Goal: Find specific page/section: Find specific page/section

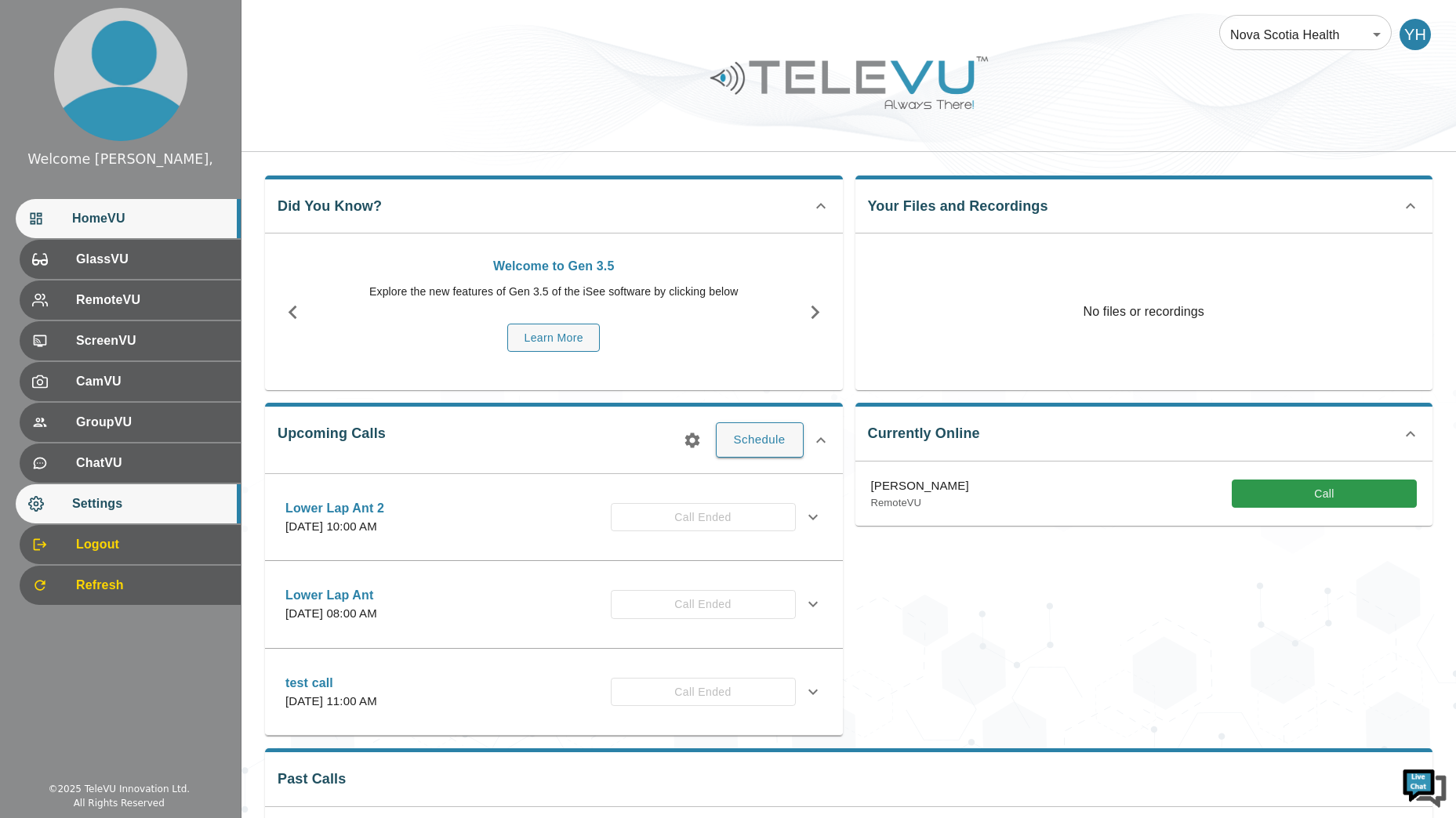
click at [103, 514] on div "Settings" at bounding box center [128, 504] width 225 height 39
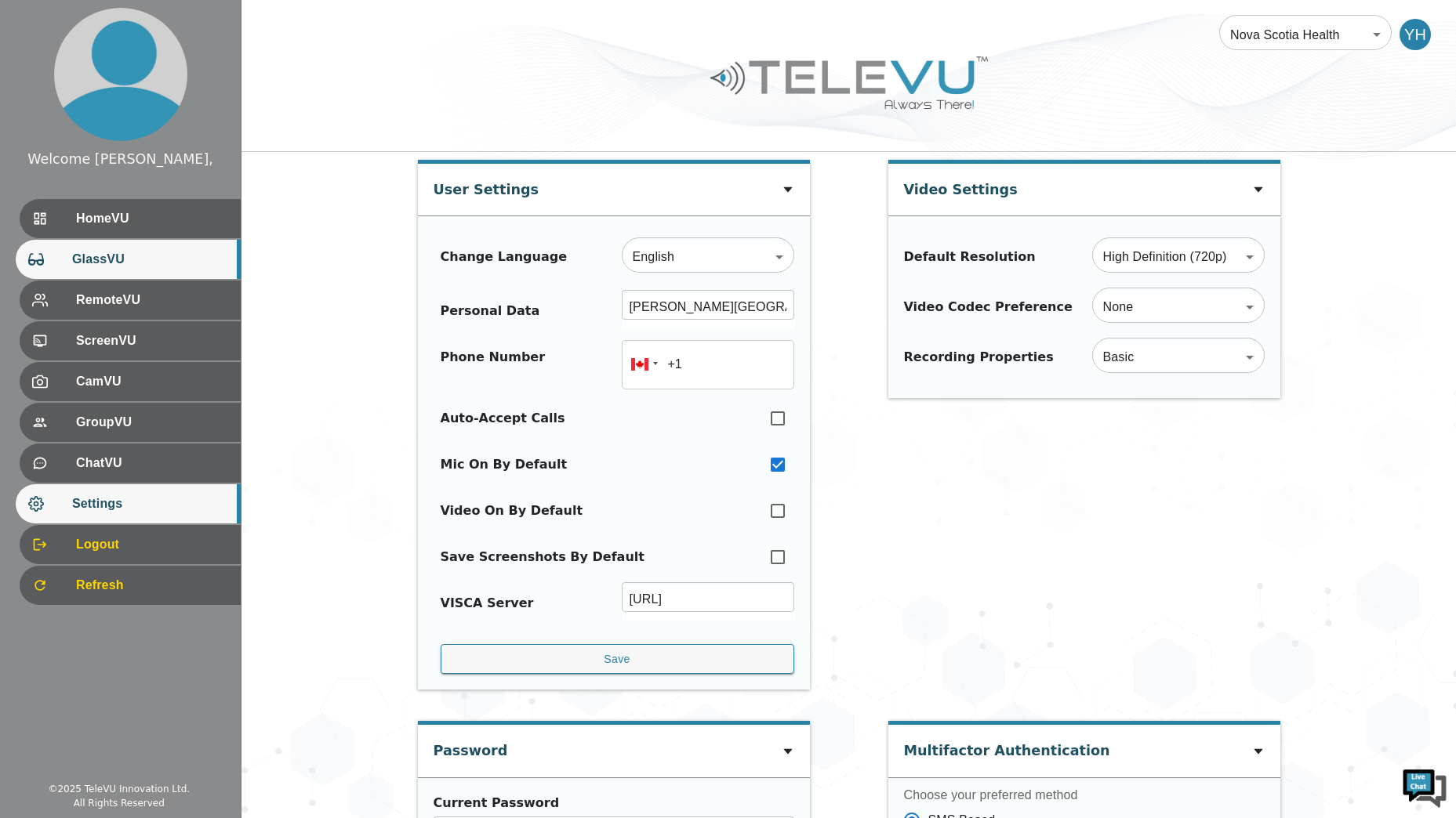
click at [135, 261] on span "GlassVU" at bounding box center [150, 259] width 156 height 19
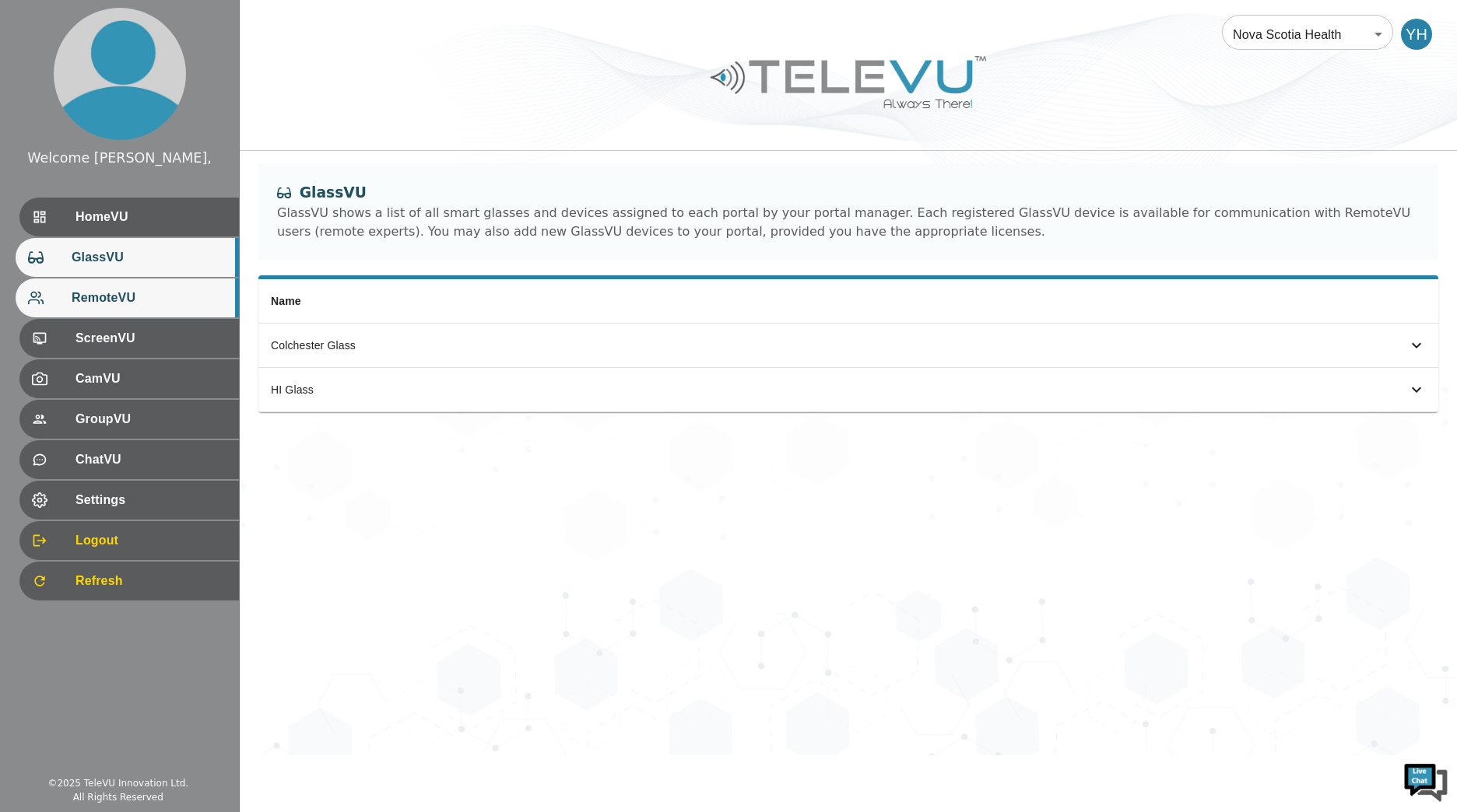
click at [137, 297] on span "RemoteVU" at bounding box center [149, 298] width 155 height 18
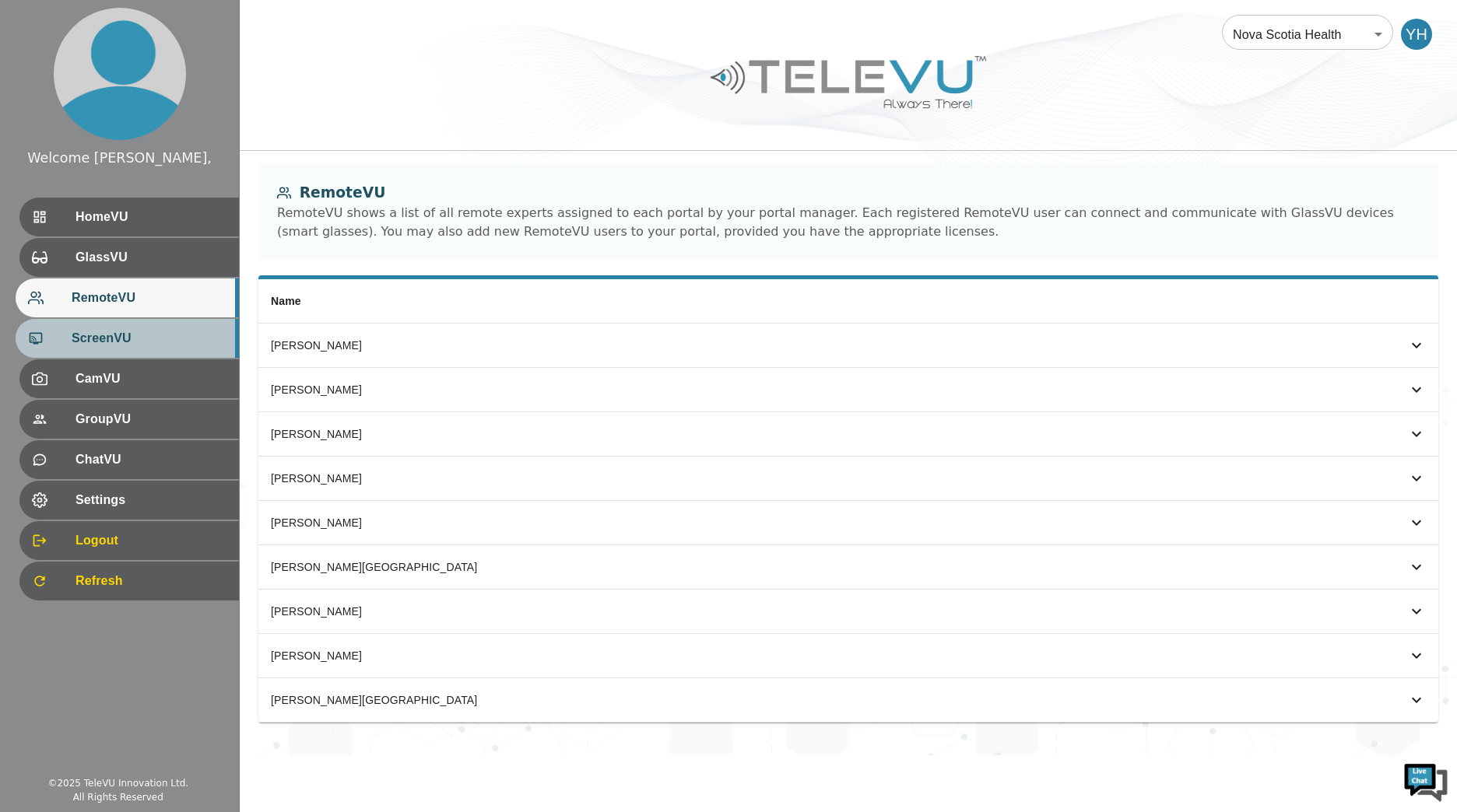
click at [130, 332] on span "ScreenVU" at bounding box center [149, 338] width 155 height 18
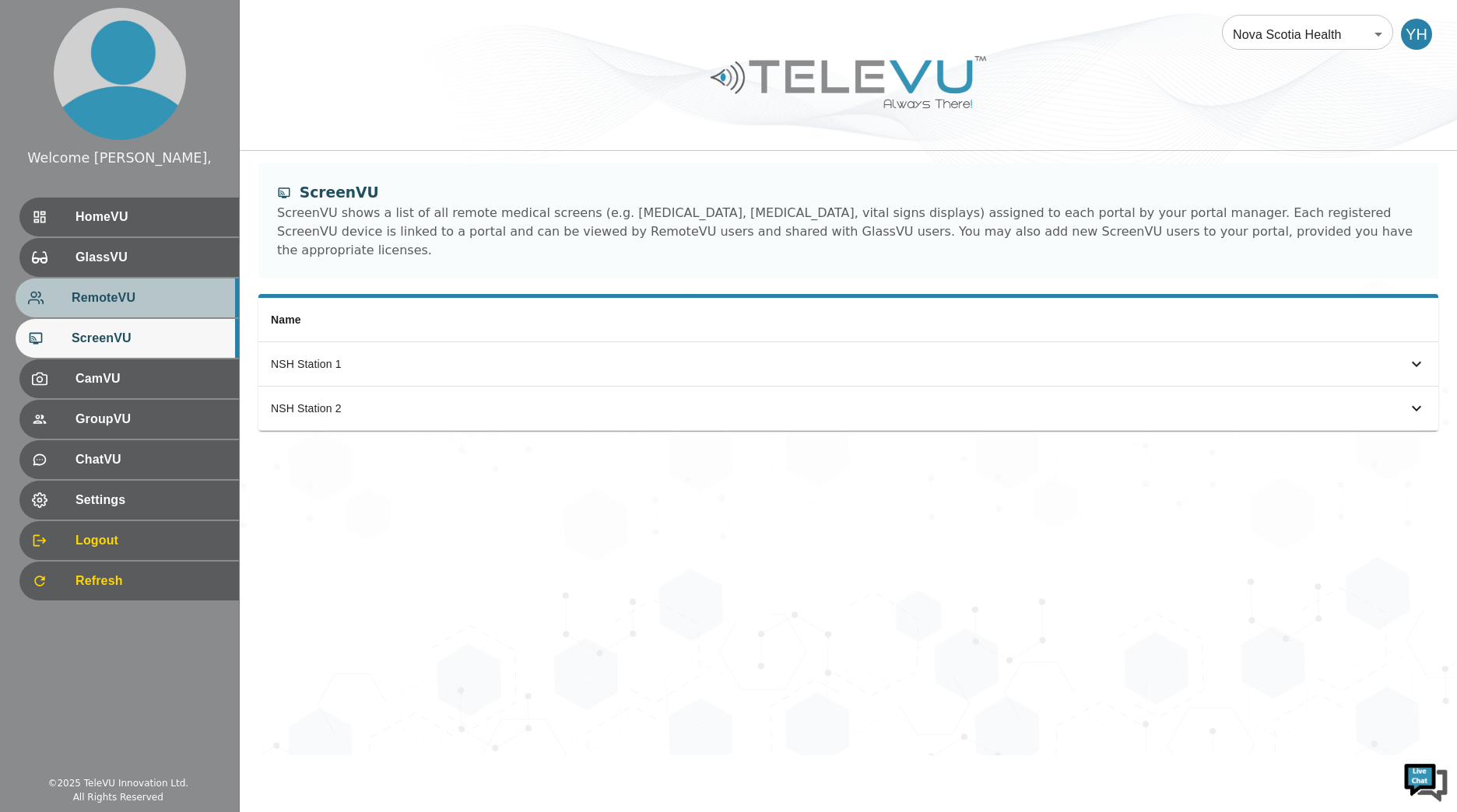
click at [136, 304] on span "RemoteVU" at bounding box center [149, 298] width 155 height 18
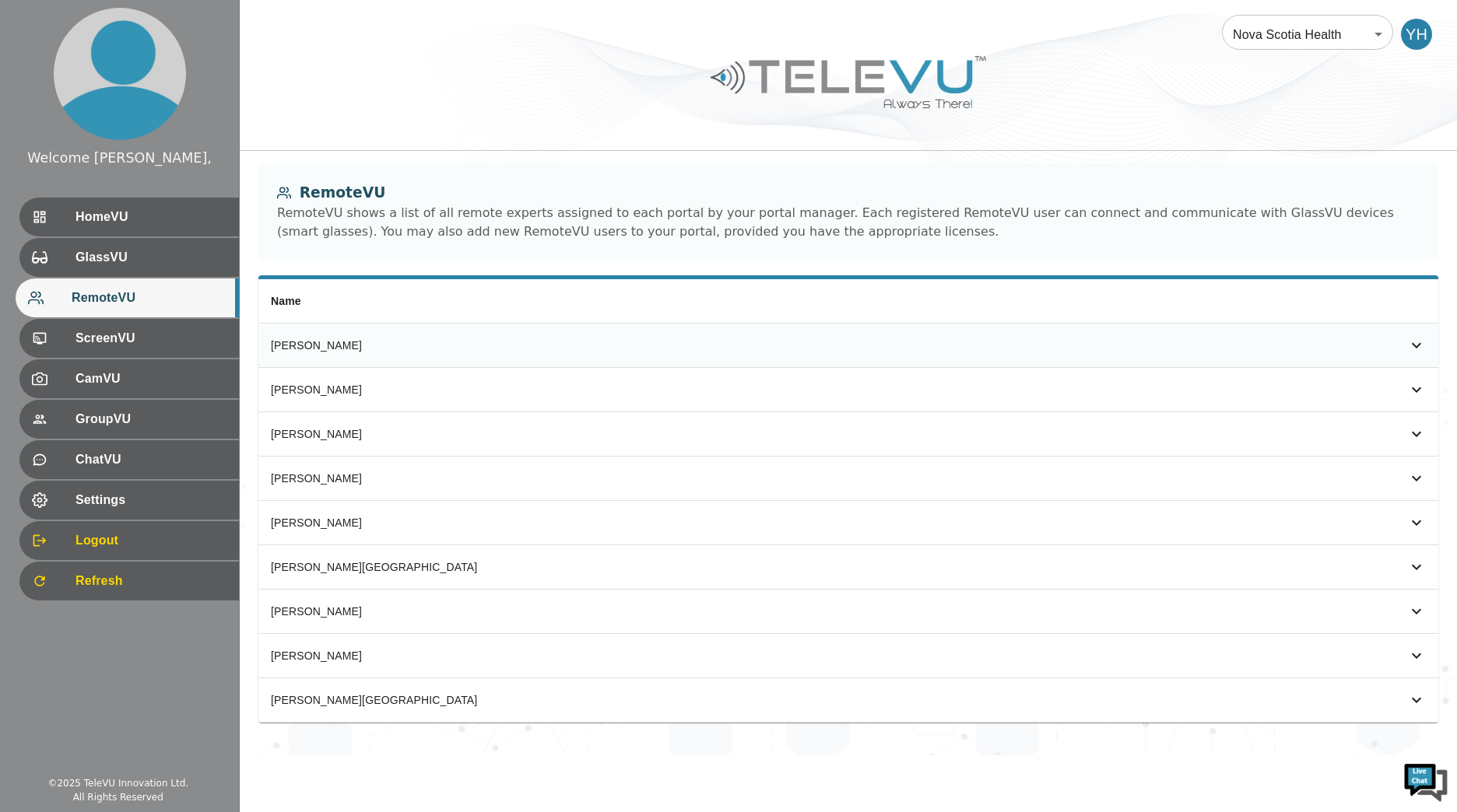
click at [1421, 344] on icon "simple table" at bounding box center [1416, 346] width 18 height 18
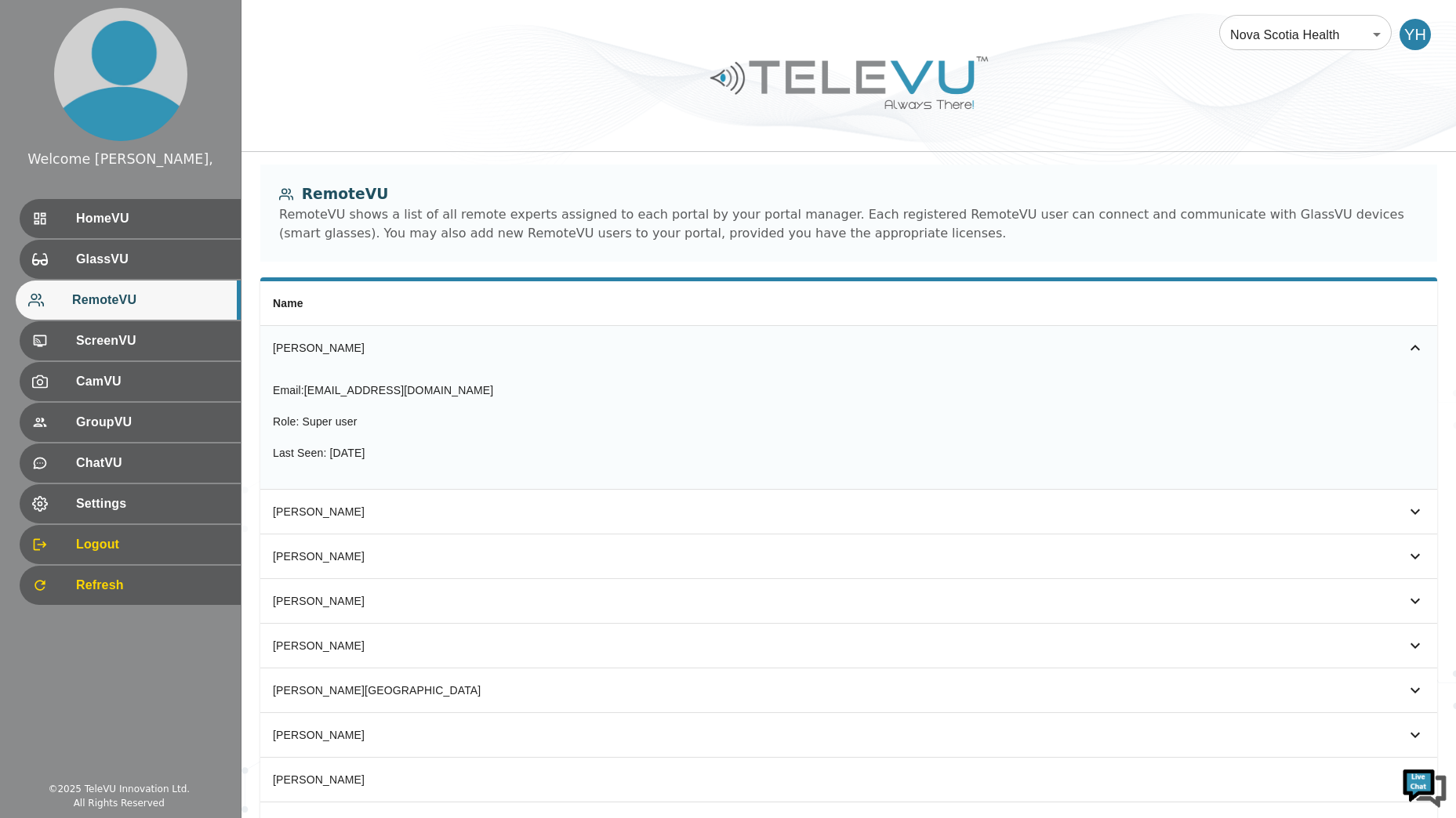
click at [1425, 346] on td "simple table" at bounding box center [1271, 347] width 330 height 44
click at [1421, 346] on icon "simple table" at bounding box center [1415, 348] width 19 height 19
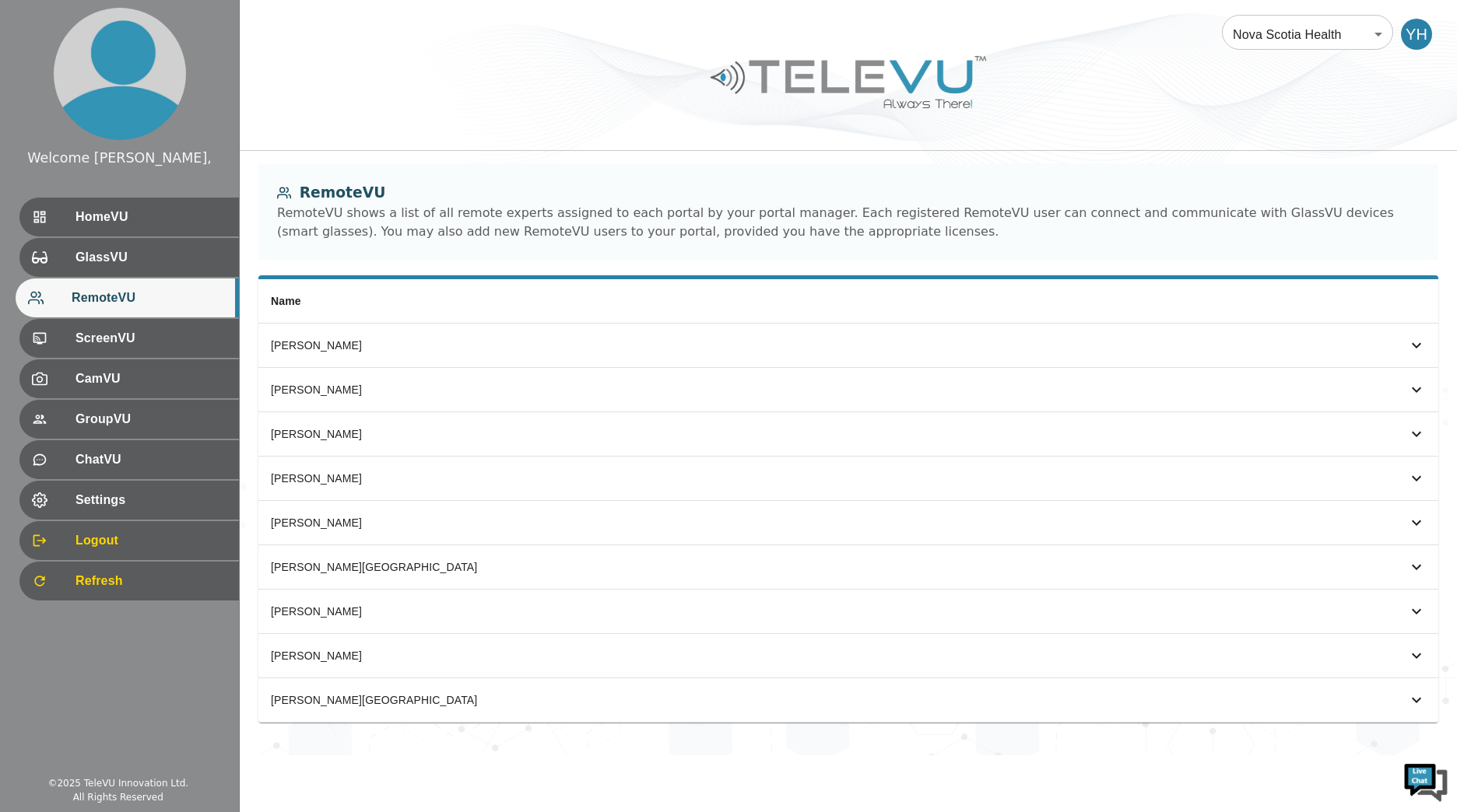
click at [1022, 227] on div "RemoteVU shows a list of all remote experts assigned to each portal by your por…" at bounding box center [848, 222] width 1143 height 38
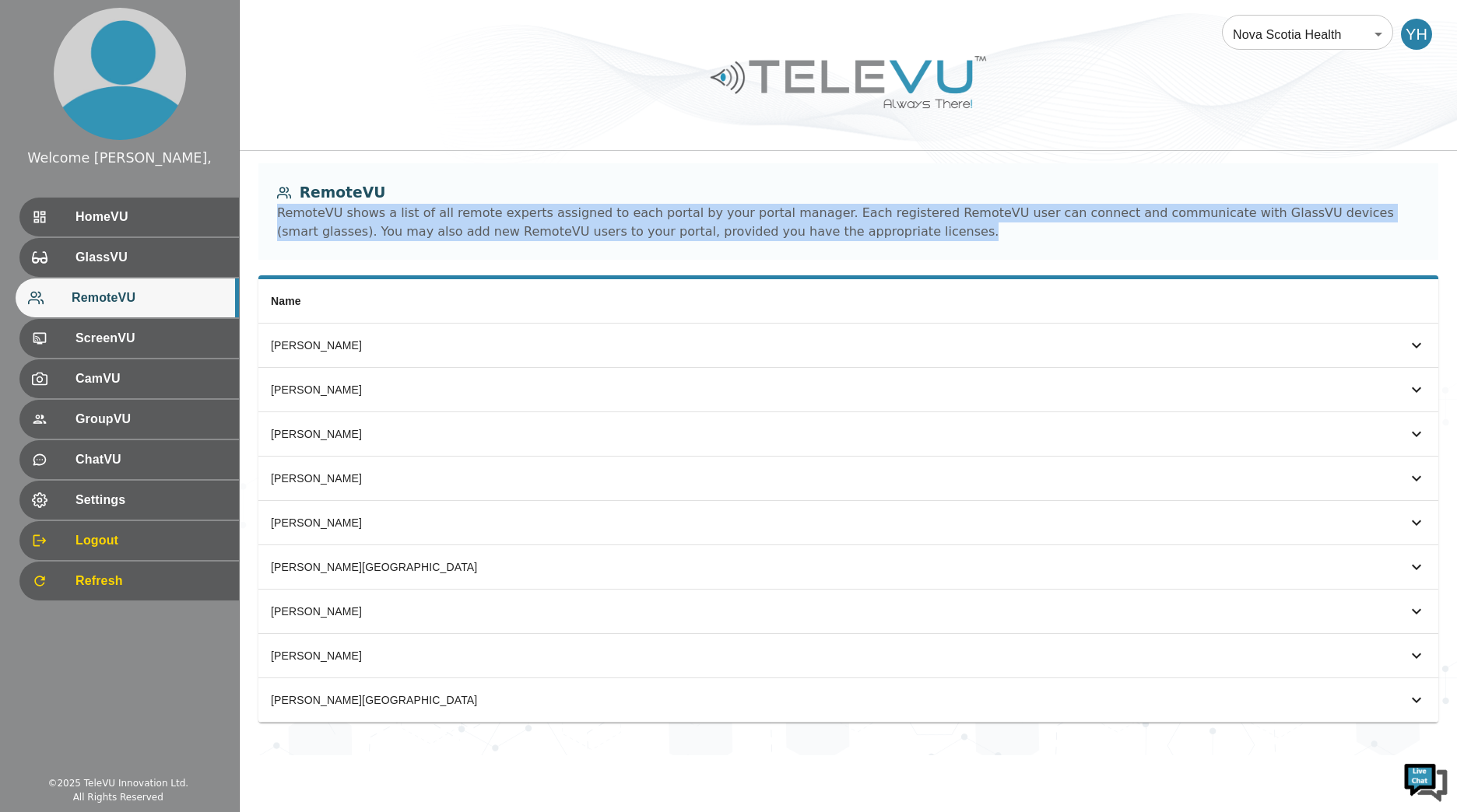
click at [1022, 227] on div "RemoteVU shows a list of all remote experts assigned to each portal by your por…" at bounding box center [848, 222] width 1143 height 38
drag, startPoint x: 1022, startPoint y: 227, endPoint x: 1056, endPoint y: 220, distance: 34.7
click at [1056, 220] on div "RemoteVU shows a list of all remote experts assigned to each portal by your por…" at bounding box center [848, 222] width 1143 height 38
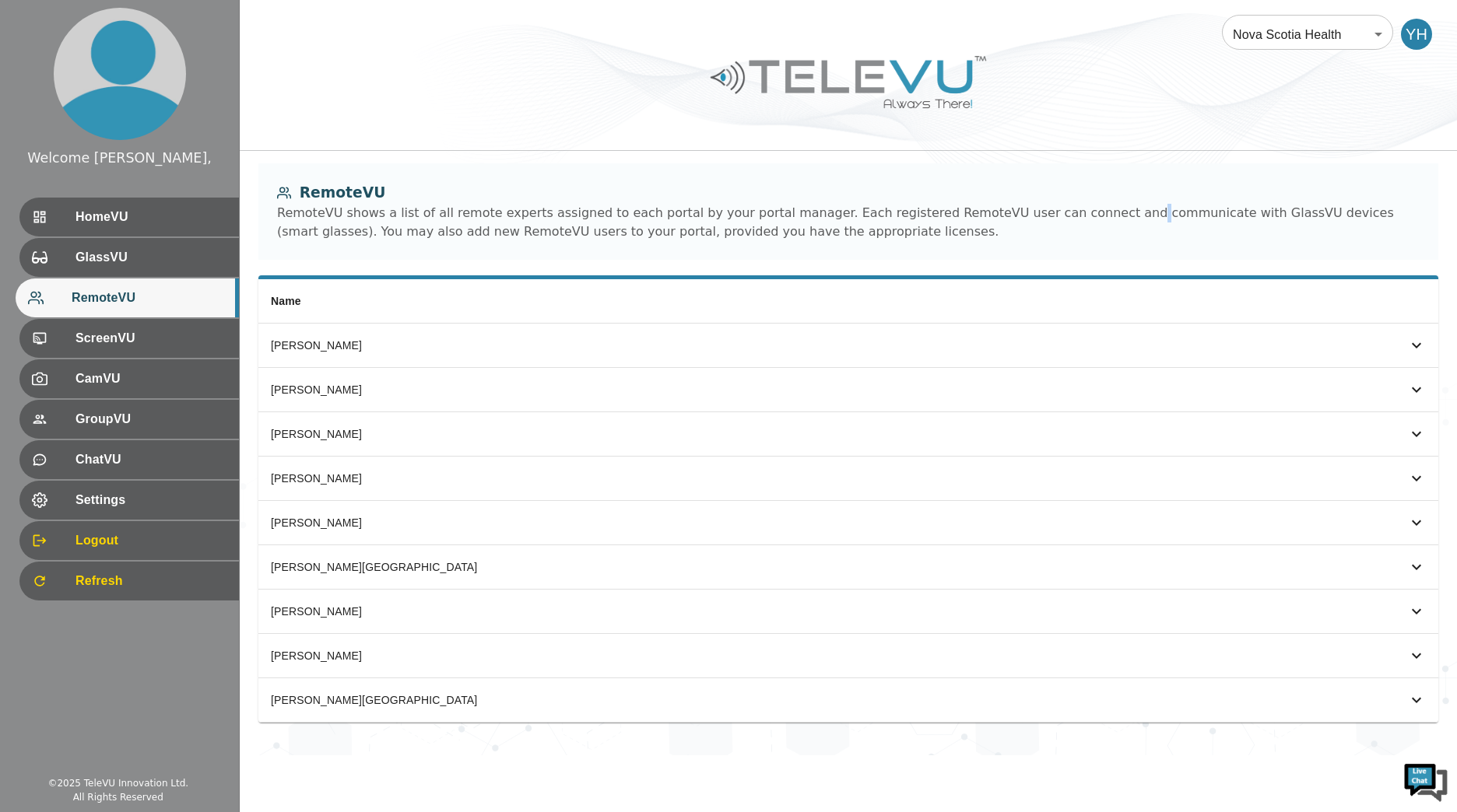
click at [1056, 220] on div "RemoteVU shows a list of all remote experts assigned to each portal by your por…" at bounding box center [848, 222] width 1143 height 38
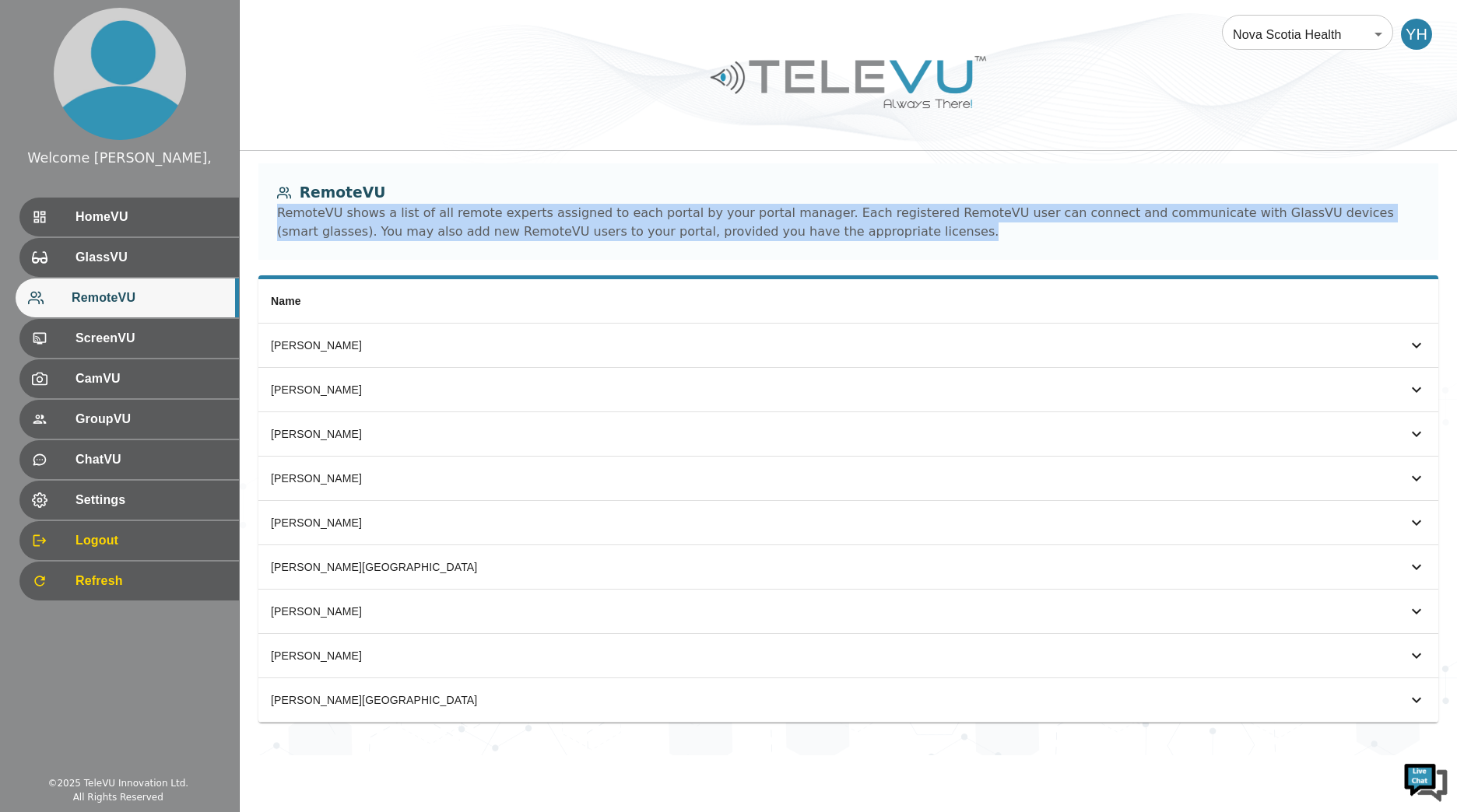
click at [1056, 220] on div "RemoteVU shows a list of all remote experts assigned to each portal by your por…" at bounding box center [848, 222] width 1143 height 38
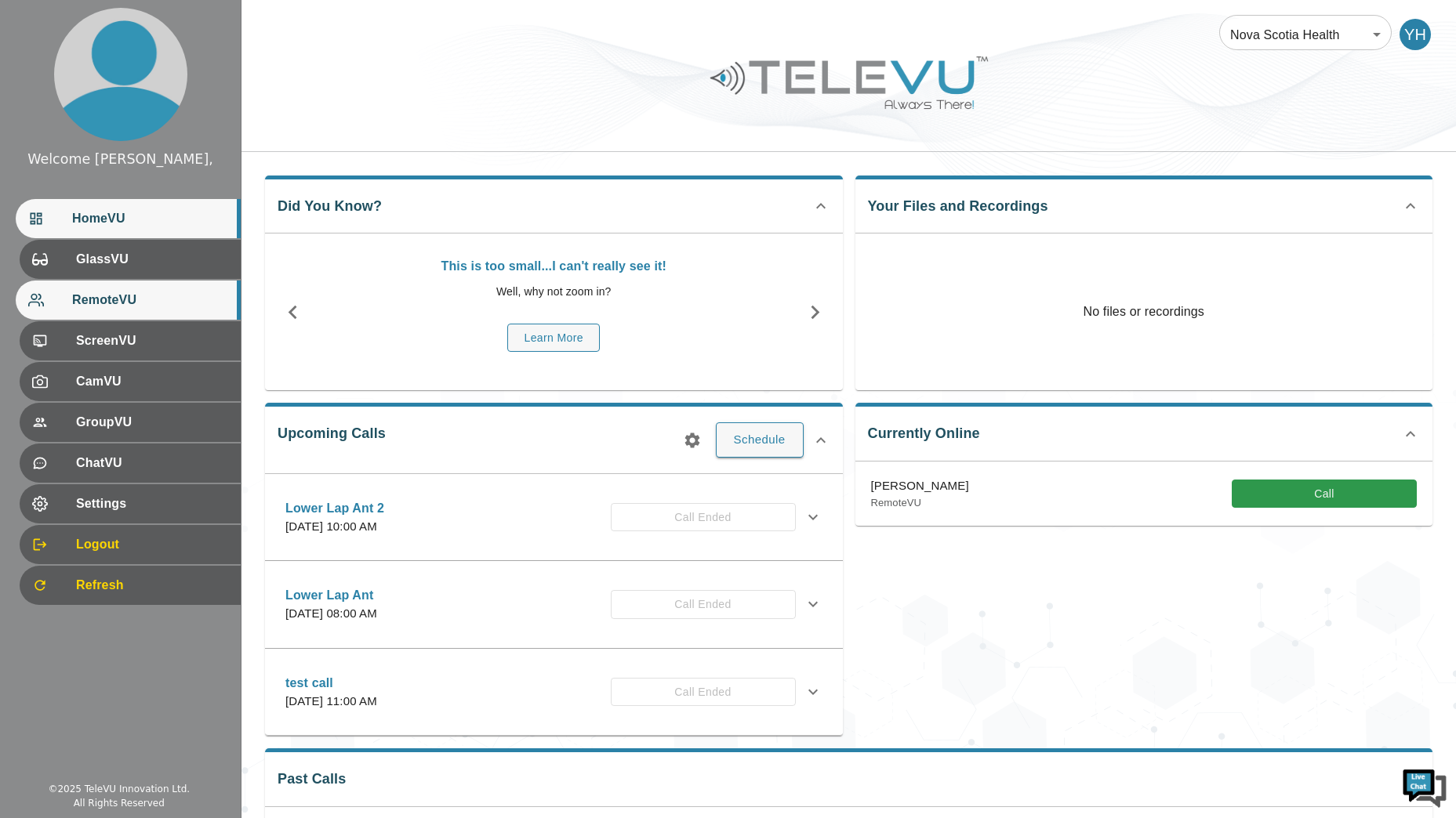
click at [178, 296] on span "RemoteVU" at bounding box center [150, 300] width 156 height 19
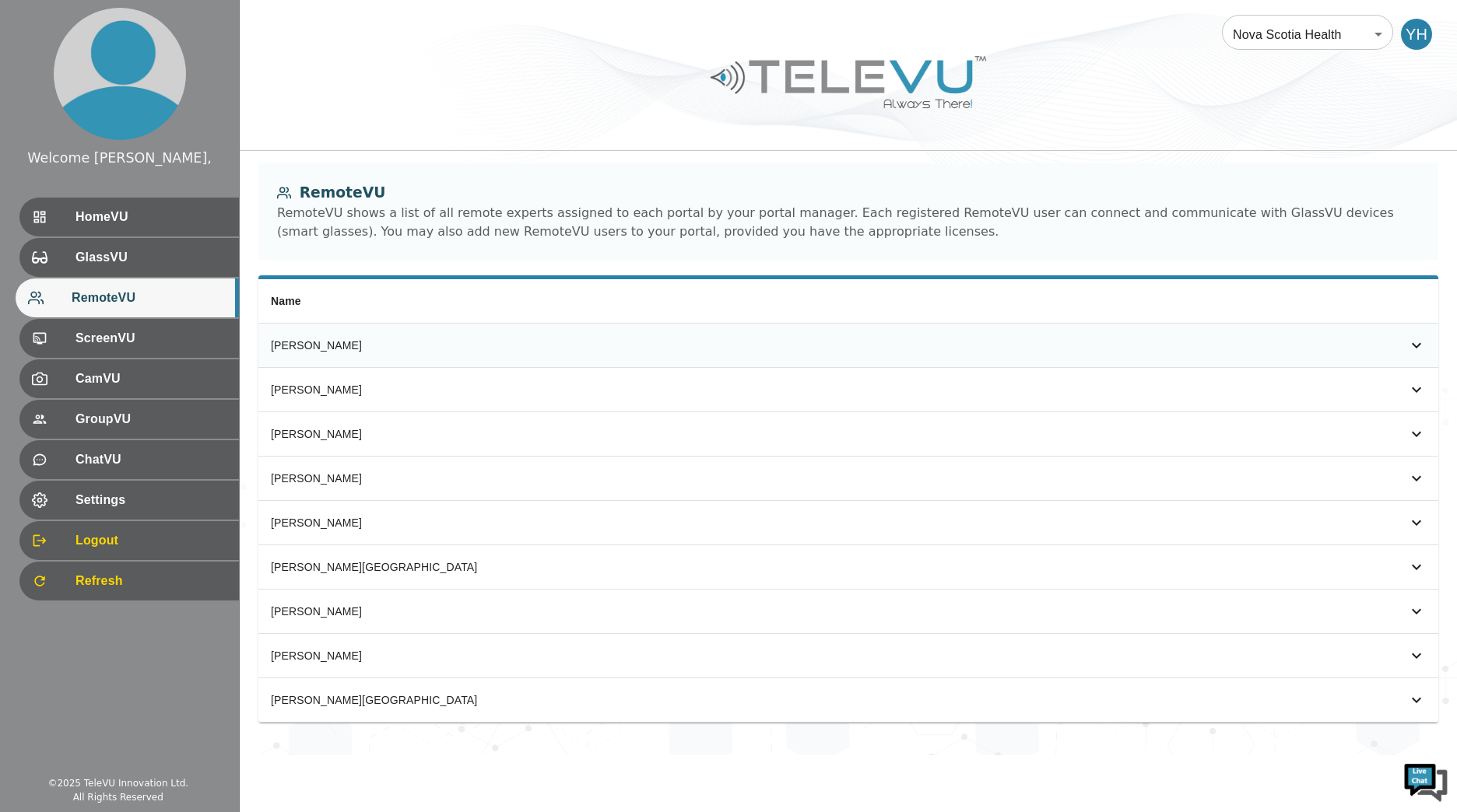
click at [1416, 338] on icon "simple table" at bounding box center [1416, 346] width 18 height 18
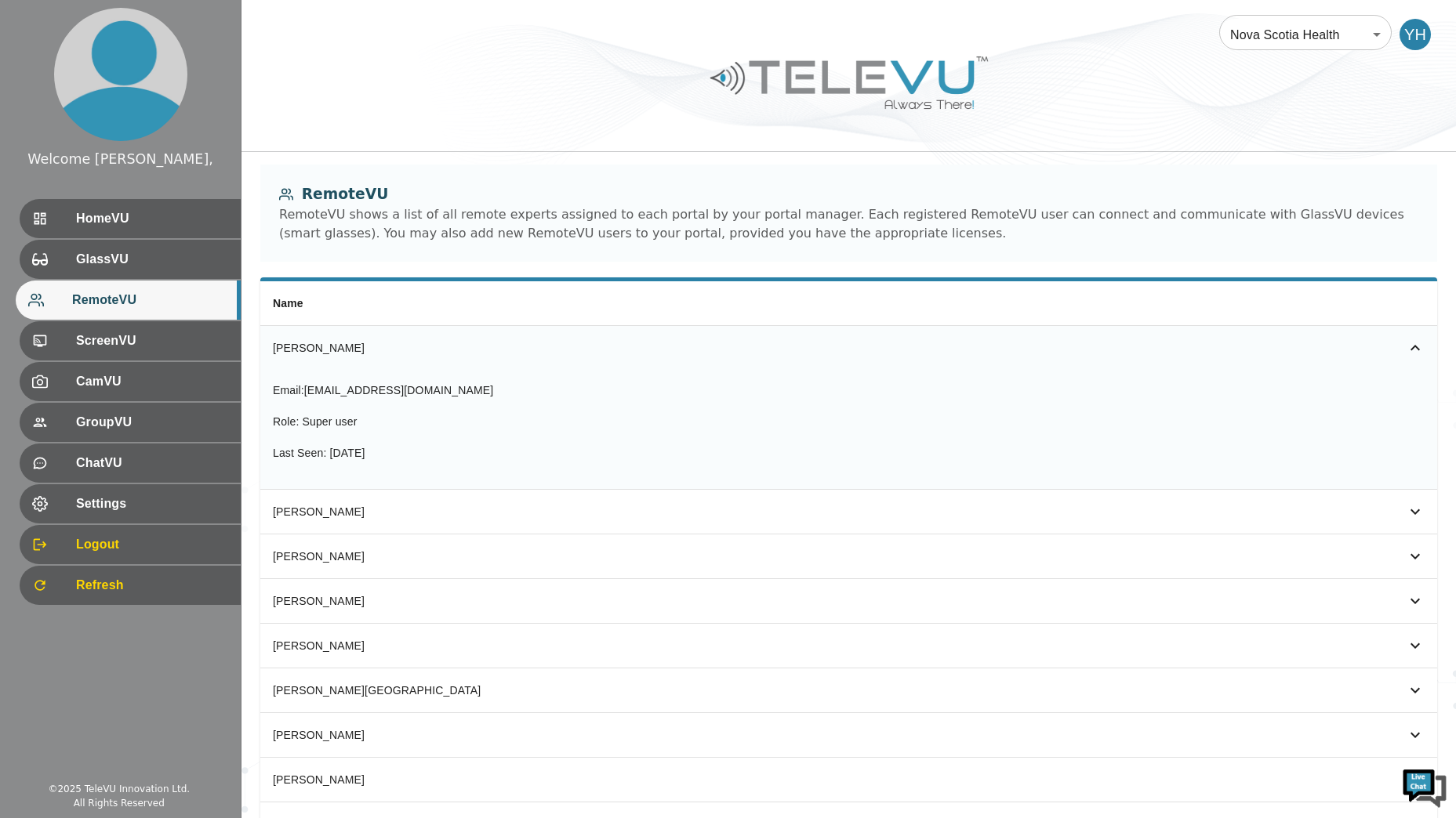
click at [1406, 347] on icon "simple table" at bounding box center [1415, 348] width 19 height 19
